Goal: Transaction & Acquisition: Obtain resource

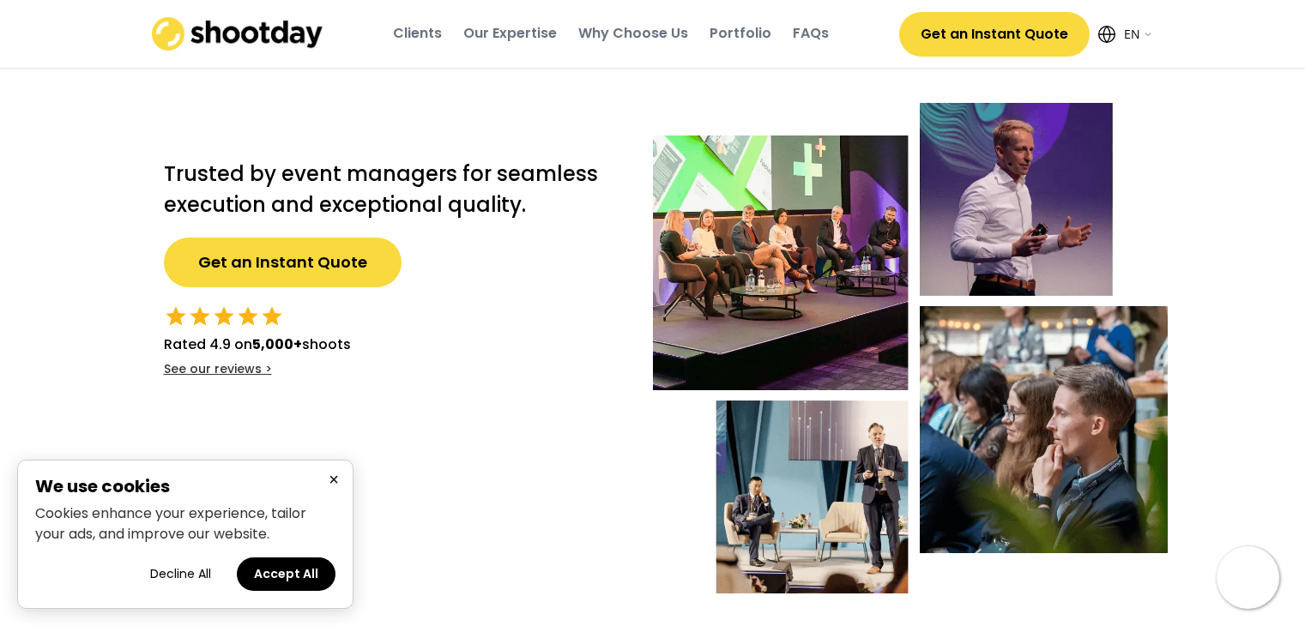
select select ""en""
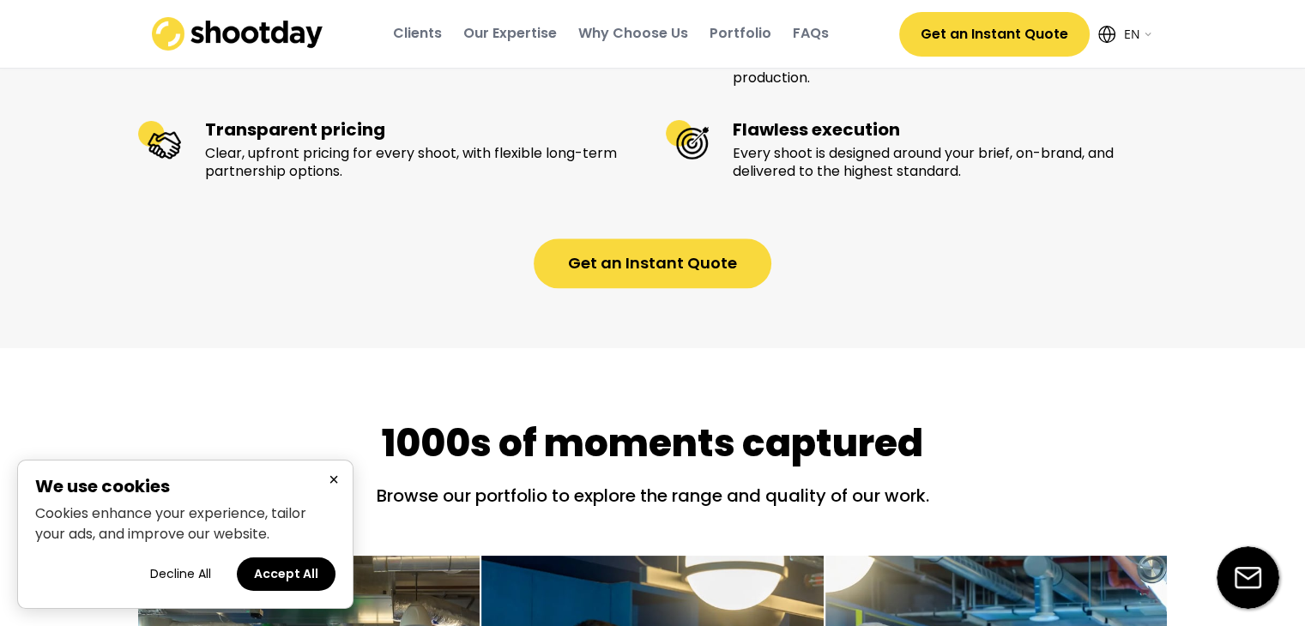
scroll to position [2059, 0]
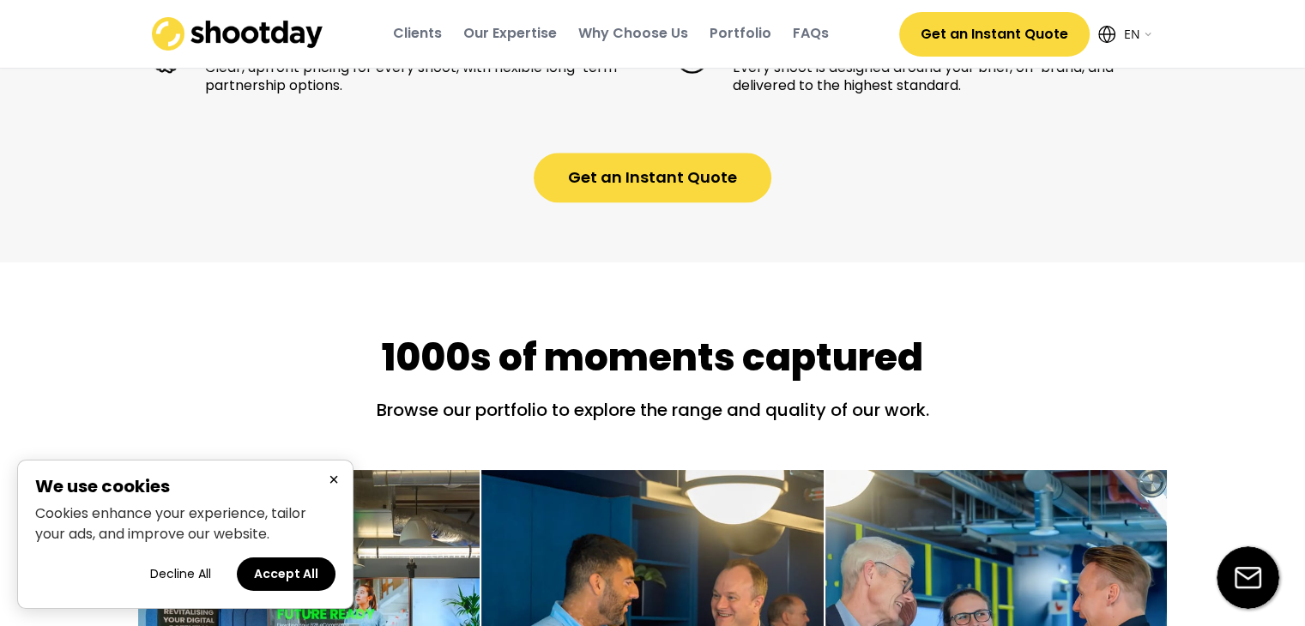
click at [192, 567] on button "Decline All" at bounding box center [180, 574] width 95 height 33
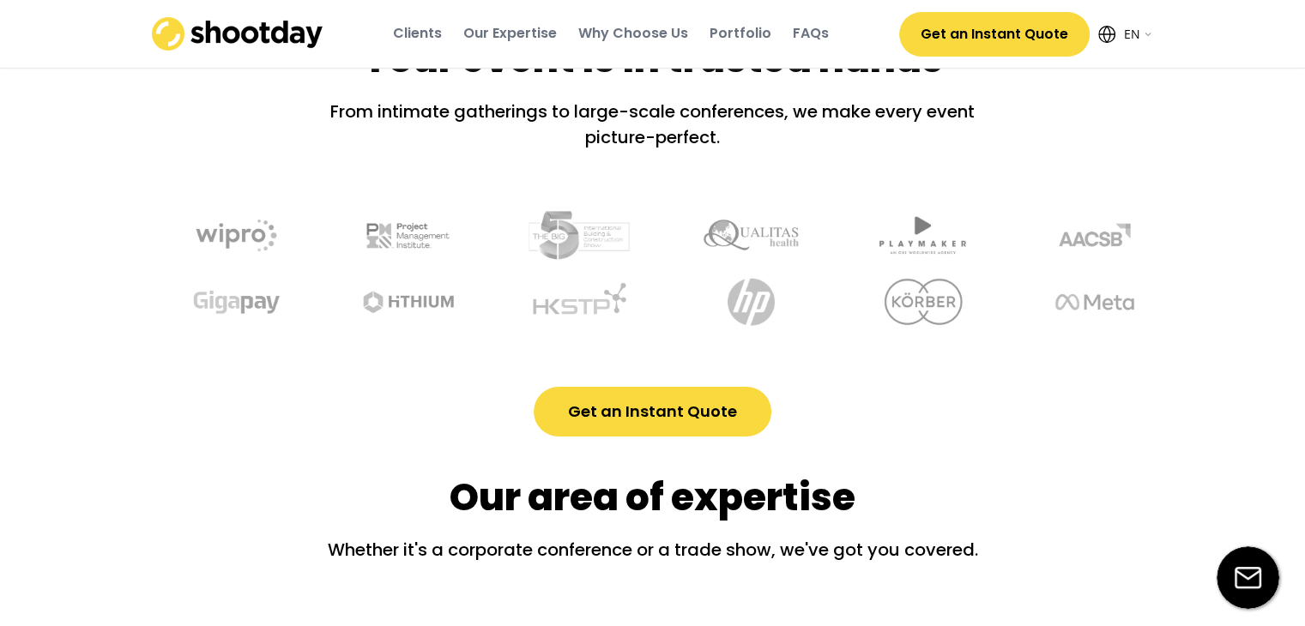
scroll to position [300, 0]
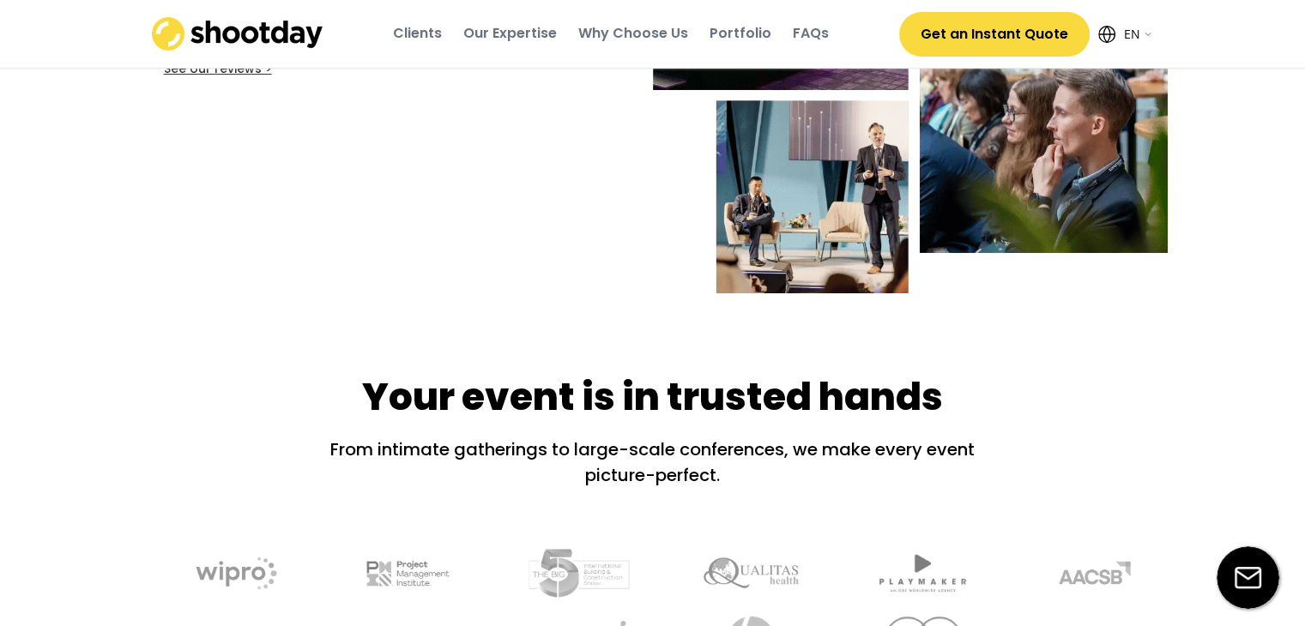
click at [630, 32] on div "Why Choose Us" at bounding box center [633, 33] width 110 height 19
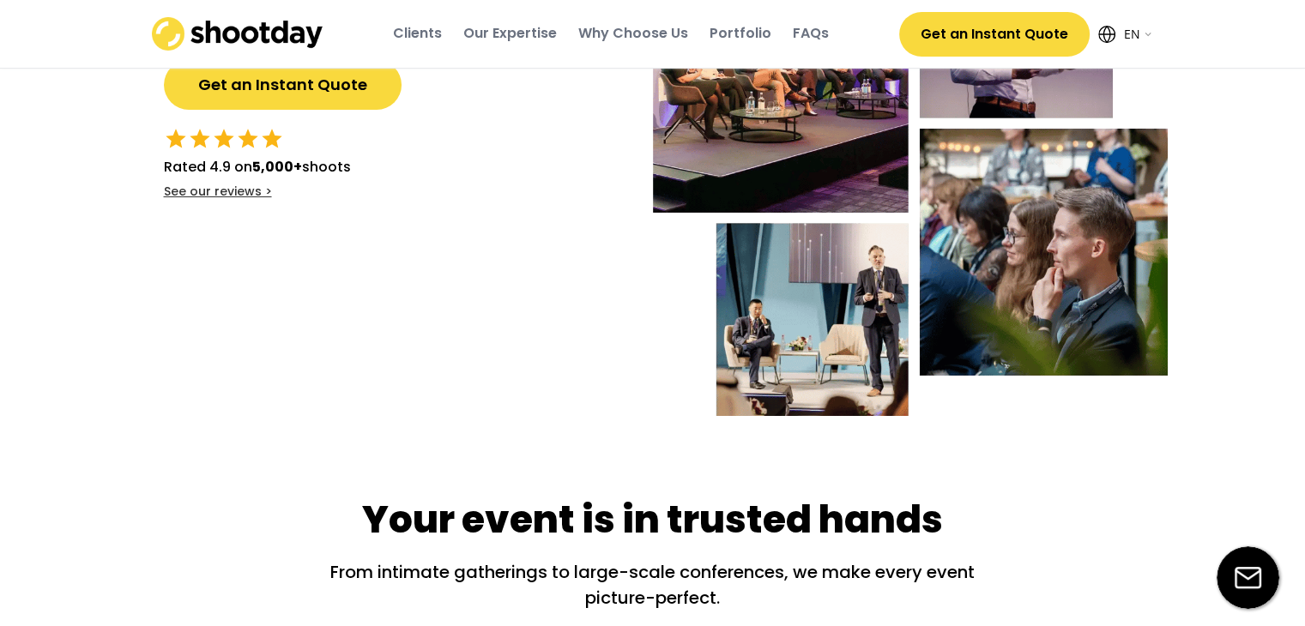
scroll to position [0, 0]
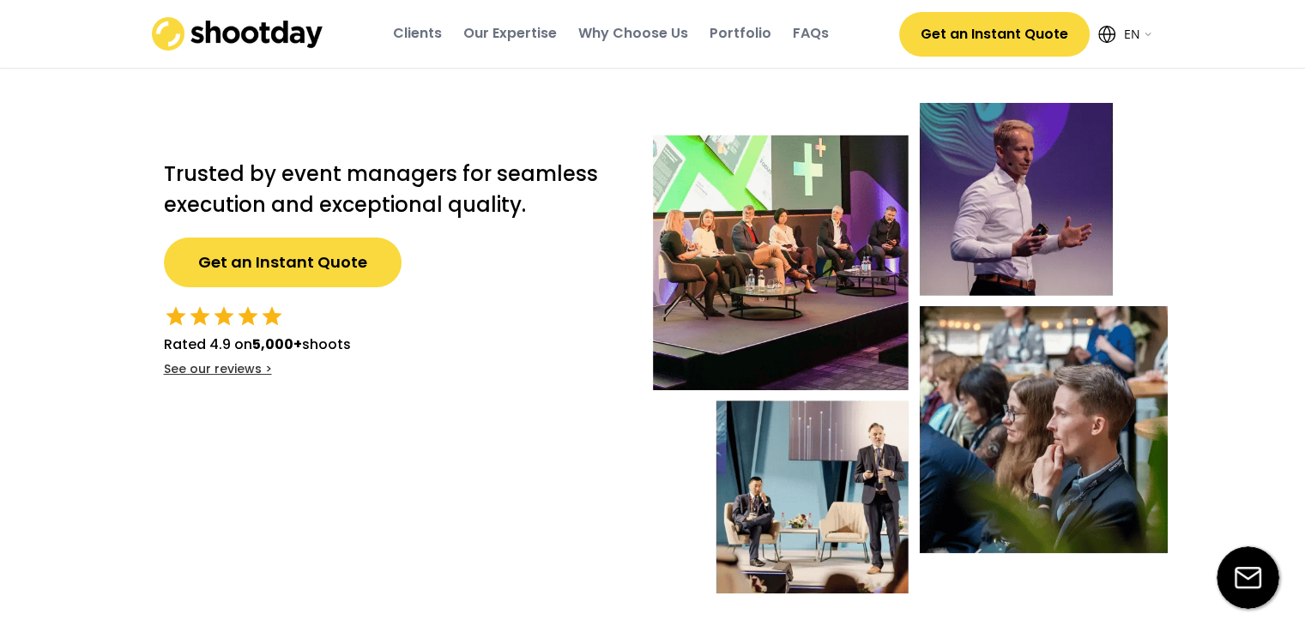
click at [537, 37] on div "Our Expertise" at bounding box center [509, 33] width 93 height 19
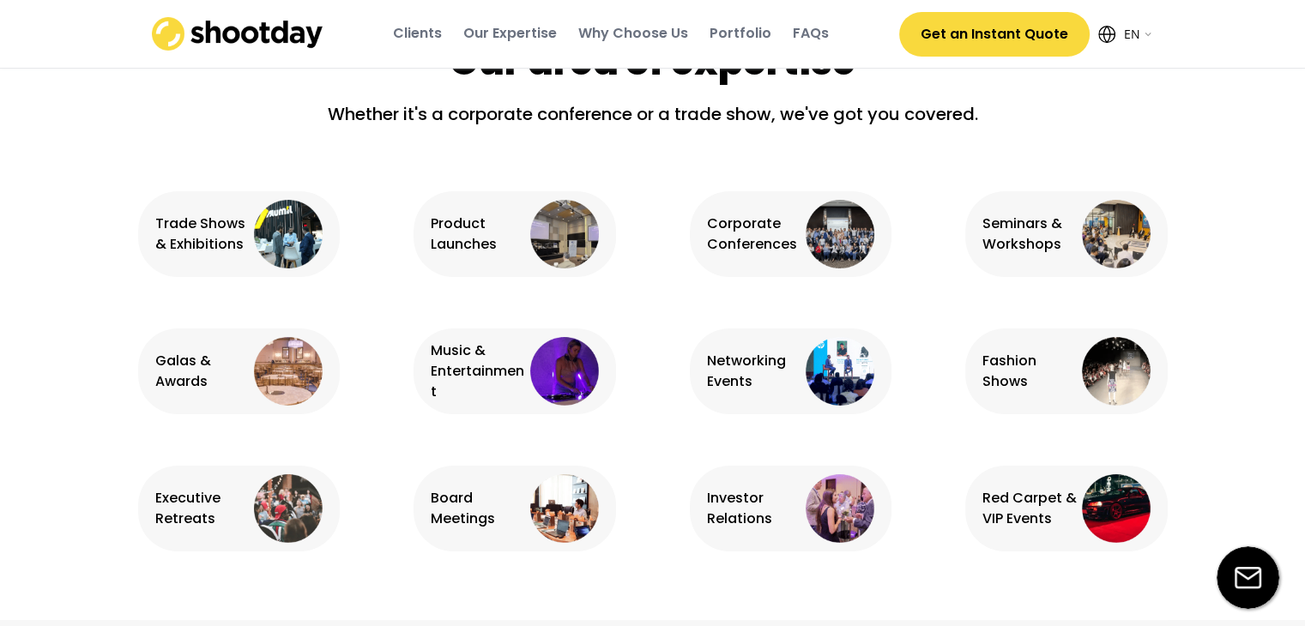
click at [442, 33] on div "Clients" at bounding box center [417, 33] width 49 height 19
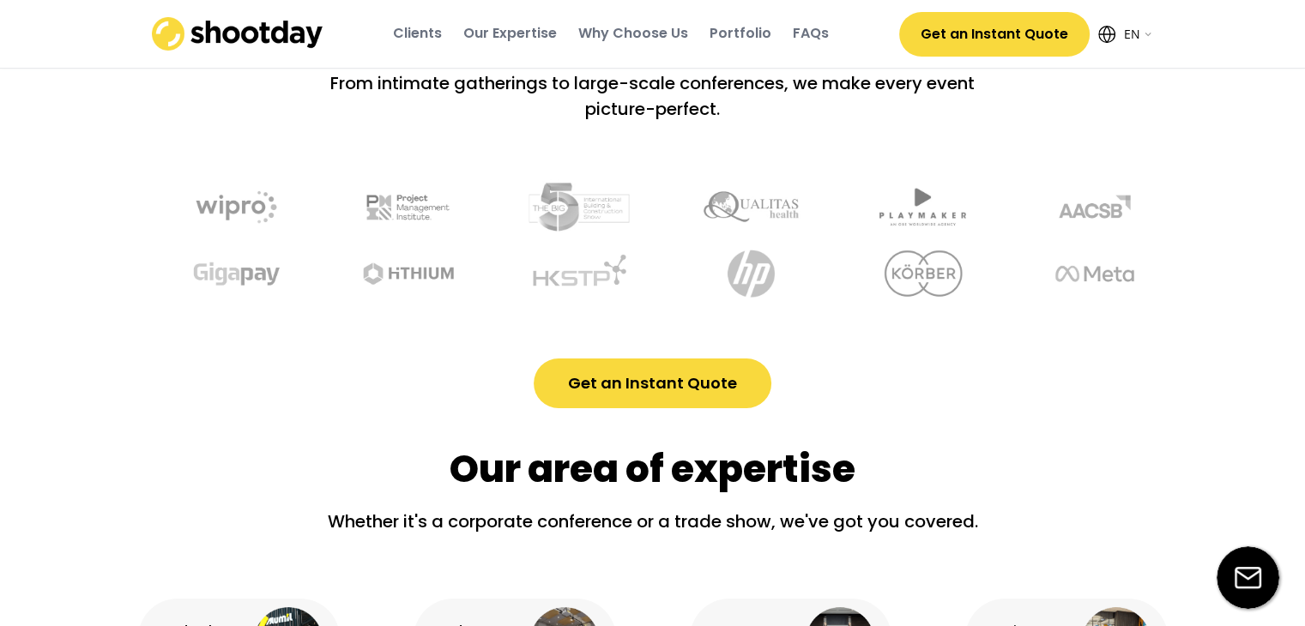
scroll to position [636, 0]
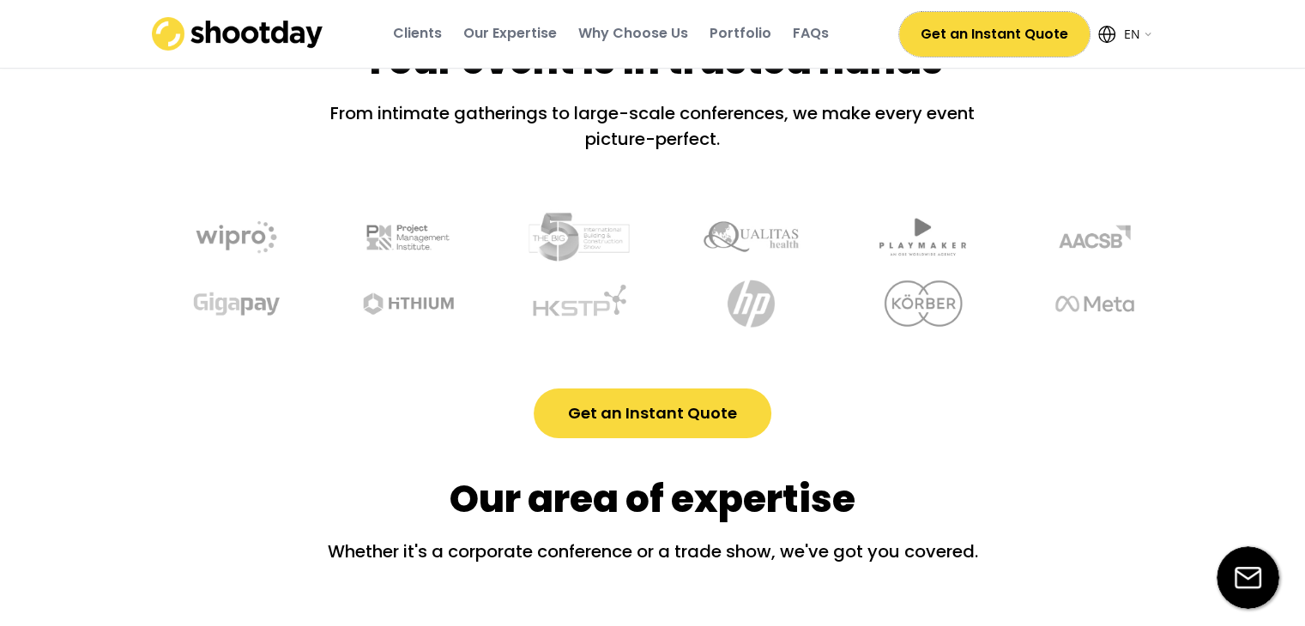
click at [1030, 44] on button "Get an Instant Quote" at bounding box center [994, 34] width 190 height 45
